Goal: Information Seeking & Learning: Stay updated

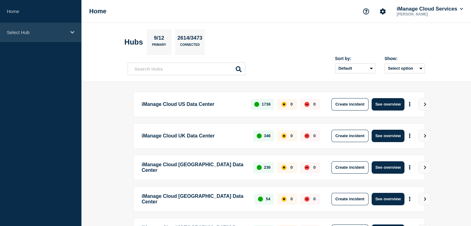
click at [62, 35] on div "Select Hub" at bounding box center [40, 32] width 81 height 19
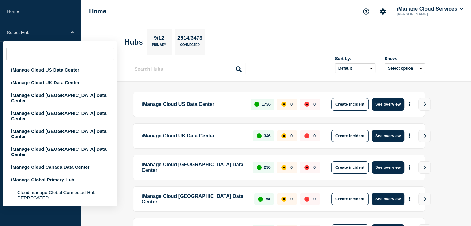
click at [131, 20] on div "Home iManage Cloud Services [PERSON_NAME]" at bounding box center [276, 11] width 390 height 23
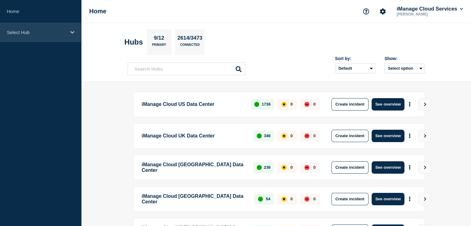
click at [76, 32] on div "Select Hub" at bounding box center [40, 32] width 81 height 19
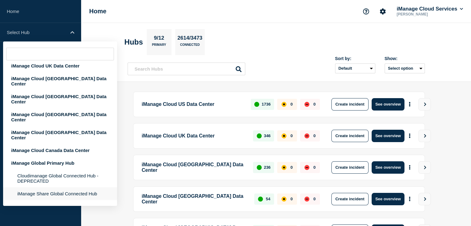
scroll to position [31, 0]
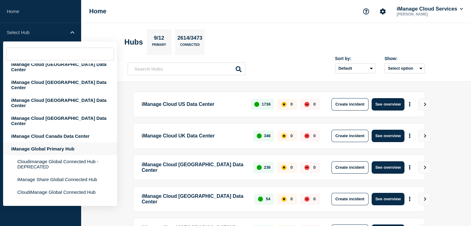
click at [47, 142] on div "iManage Global Primary Hub" at bounding box center [60, 148] width 114 height 13
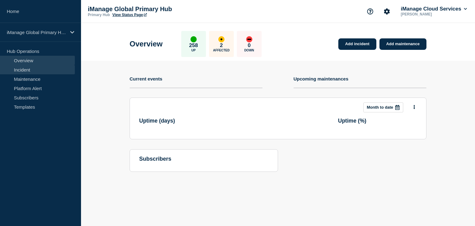
click at [31, 68] on link "Incident" at bounding box center [37, 69] width 75 height 9
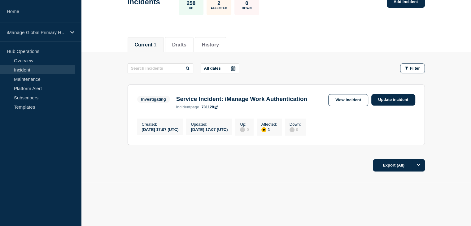
scroll to position [55, 0]
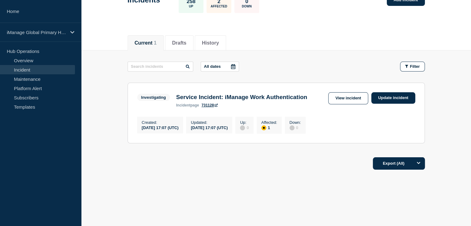
click at [217, 94] on h3 "Service Incident: iManage Work Authentication" at bounding box center [241, 97] width 131 height 7
click at [343, 92] on link "View incident" at bounding box center [348, 98] width 40 height 12
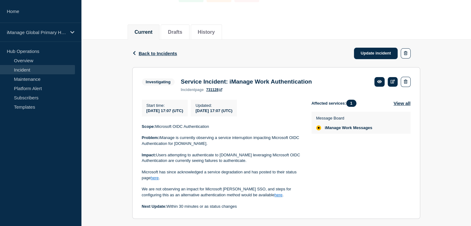
scroll to position [62, 0]
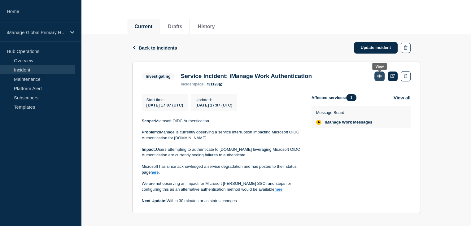
click at [379, 76] on icon at bounding box center [379, 76] width 5 height 4
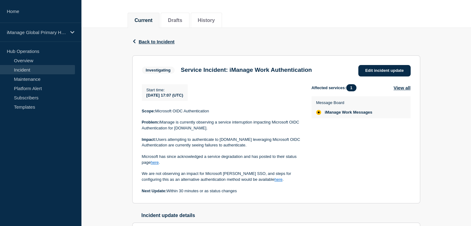
scroll to position [79, 0]
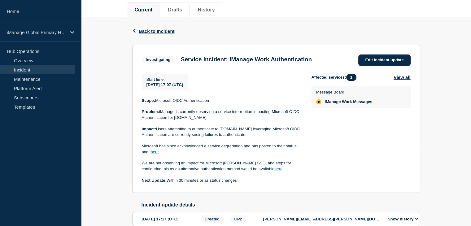
click at [204, 101] on p "Scope: Microsoft OIDC Authentication" at bounding box center [222, 101] width 160 height 6
click at [218, 139] on div "Scope: Microsoft OIDC Authentication Problem: iManage is currently observing a …" at bounding box center [222, 141] width 160 height 86
click at [218, 139] on p at bounding box center [222, 141] width 160 height 6
